Goal: Task Accomplishment & Management: Manage account settings

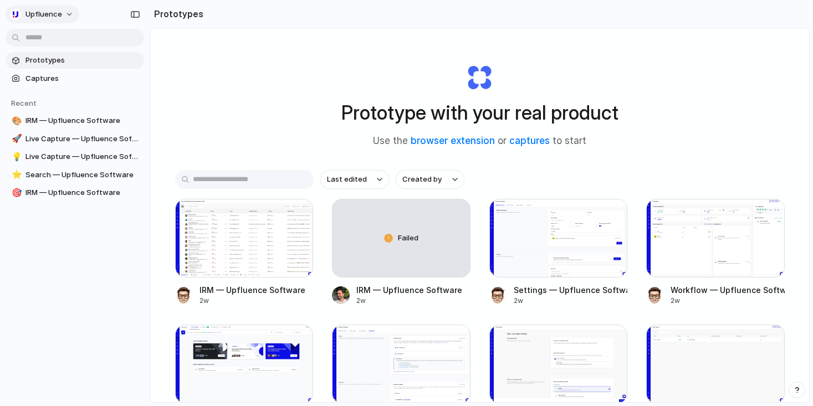
click at [63, 14] on button "Upfluence" at bounding box center [43, 15] width 74 height 18
click at [68, 44] on li "Settings" at bounding box center [54, 39] width 92 height 18
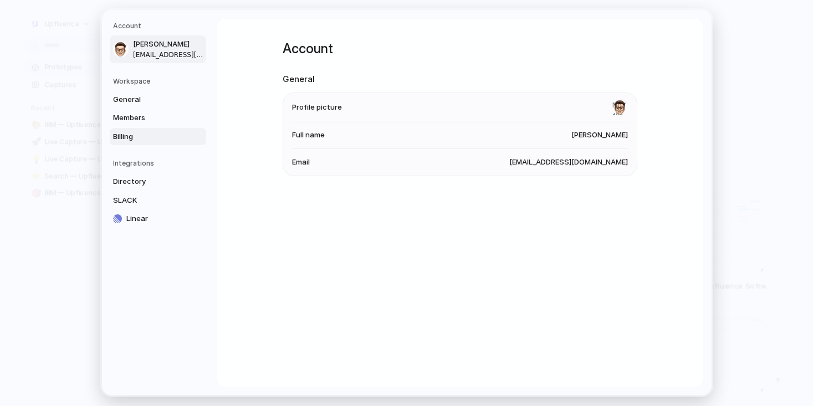
click at [138, 139] on span "Billing" at bounding box center [148, 136] width 71 height 11
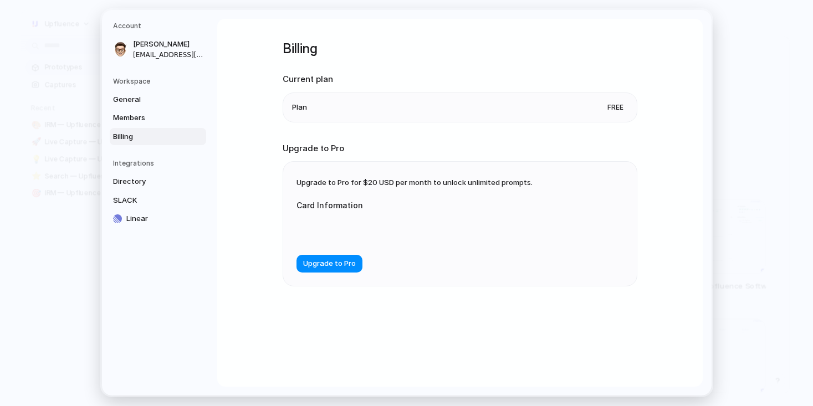
drag, startPoint x: 609, startPoint y: 106, endPoint x: 631, endPoint y: 106, distance: 22.2
click at [631, 106] on ul "Plan Free" at bounding box center [460, 108] width 355 height 30
click at [252, 218] on div "Billing Current plan Plan Free Upgrade to Pro Upgrade to Pro for $20 USD per mo…" at bounding box center [459, 203] width 485 height 368
click at [141, 178] on span "Directory" at bounding box center [148, 181] width 71 height 11
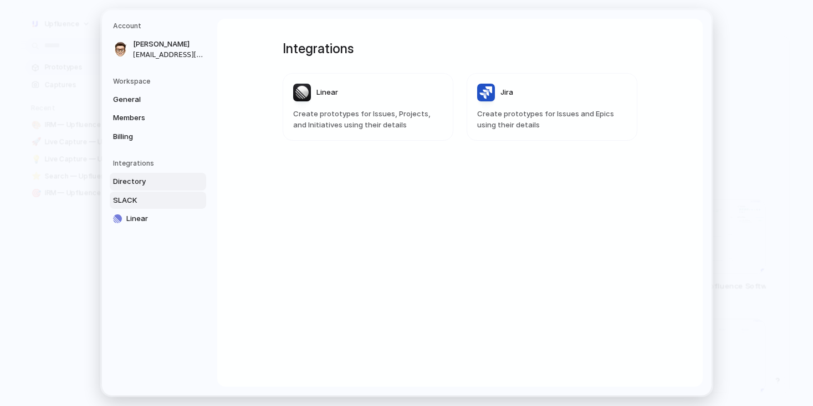
click at [142, 199] on span "SLACK" at bounding box center [148, 200] width 71 height 11
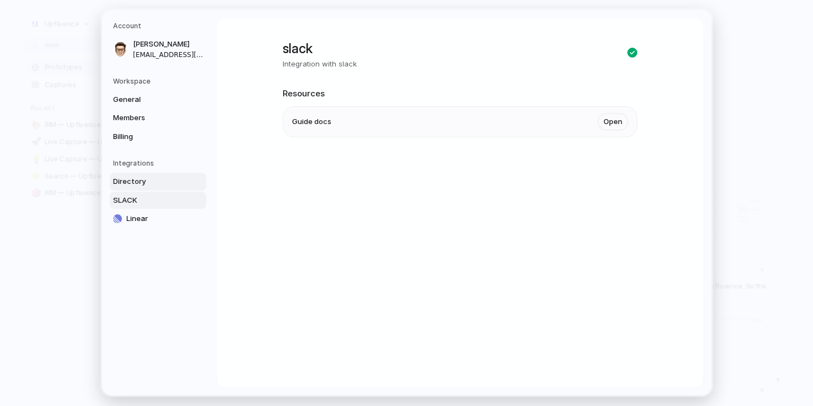
click at [166, 184] on span "Directory" at bounding box center [148, 181] width 71 height 11
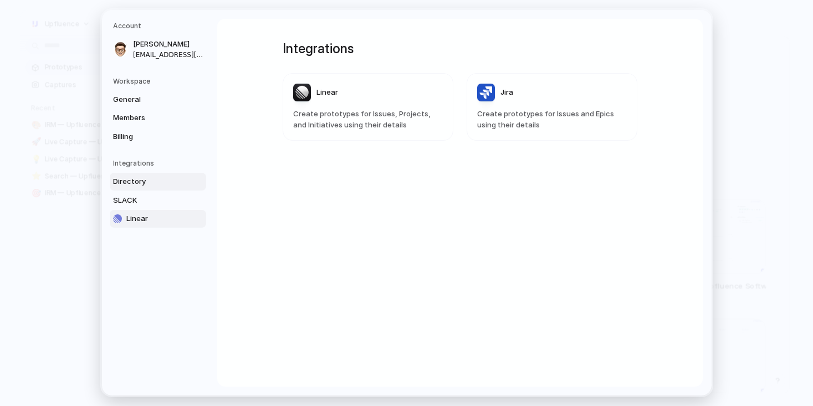
click at [149, 221] on span "Linear" at bounding box center [161, 218] width 71 height 11
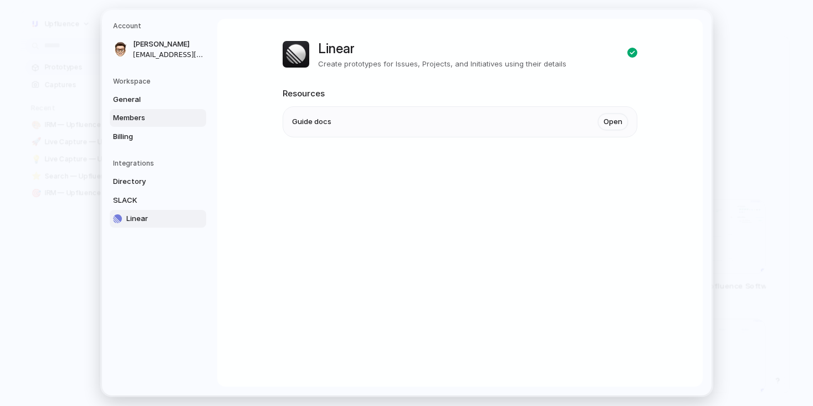
click at [161, 124] on link "Members" at bounding box center [158, 118] width 96 height 18
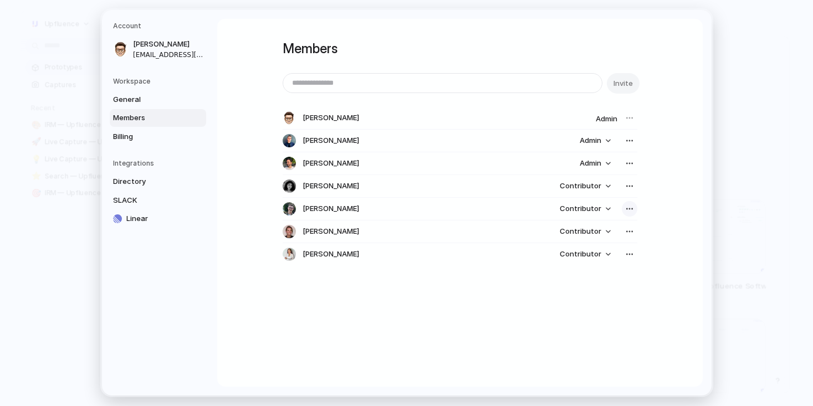
click at [633, 209] on div "button" at bounding box center [629, 208] width 9 height 9
click at [608, 231] on span "Remove from workspace" at bounding box center [588, 233] width 86 height 11
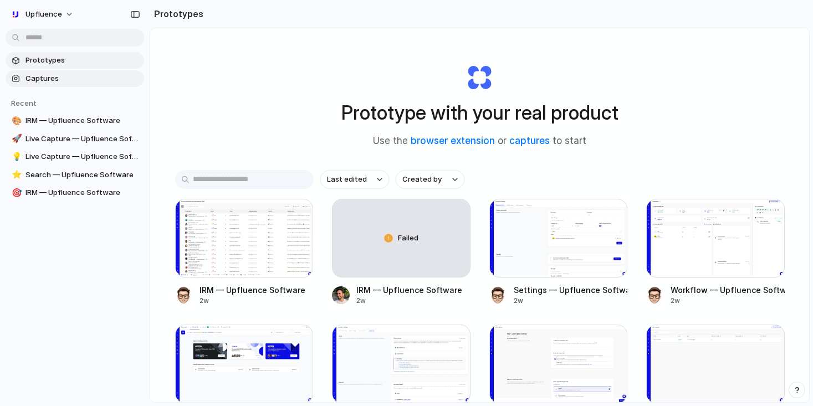
click at [57, 75] on span "Captures" at bounding box center [82, 78] width 114 height 11
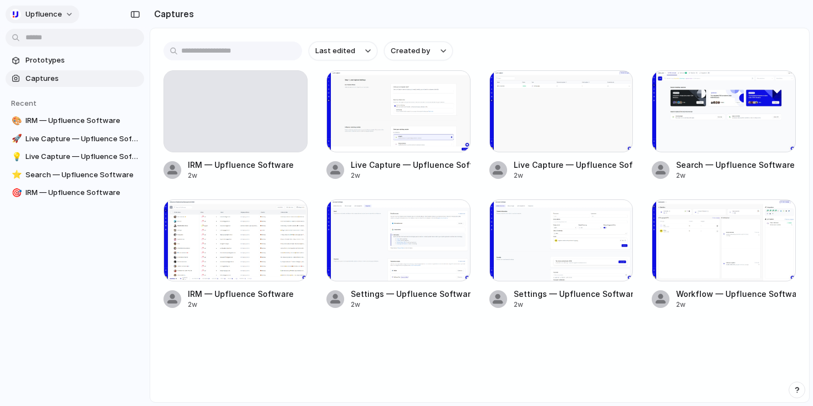
click at [51, 9] on span "Upfluence" at bounding box center [43, 14] width 37 height 11
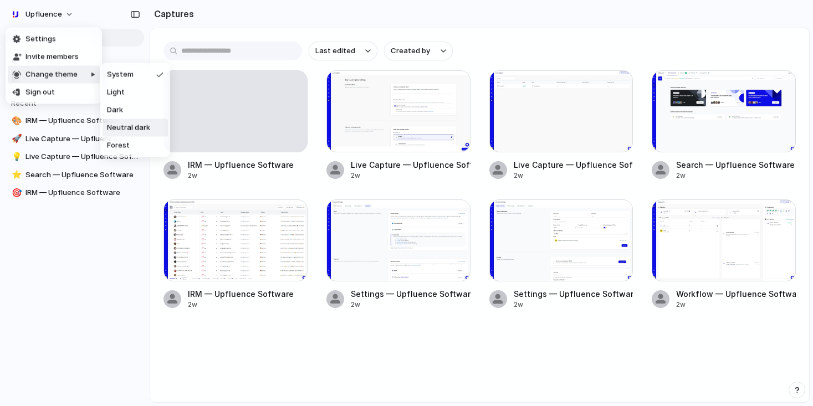
click at [117, 130] on span "Neutral dark" at bounding box center [128, 127] width 43 height 11
